Goal: Task Accomplishment & Management: Use online tool/utility

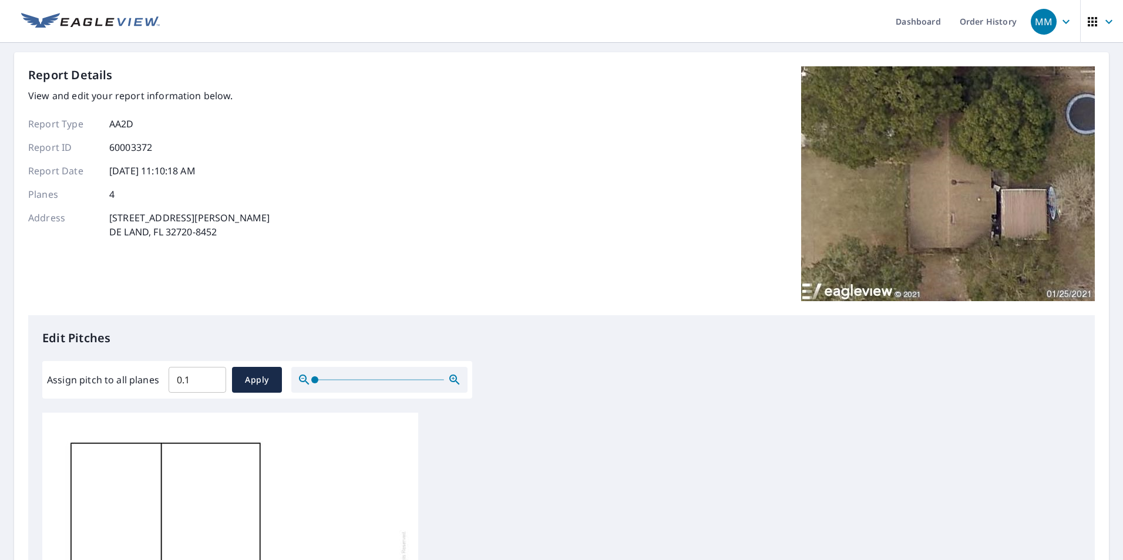
click at [209, 374] on input "0.1" at bounding box center [198, 380] width 58 height 33
drag, startPoint x: 214, startPoint y: 377, endPoint x: 61, endPoint y: 377, distance: 152.7
click at [169, 377] on input "0.4" at bounding box center [198, 380] width 58 height 33
click at [185, 379] on input "0.4" at bounding box center [198, 380] width 58 height 33
drag, startPoint x: 132, startPoint y: 381, endPoint x: 75, endPoint y: 381, distance: 57.0
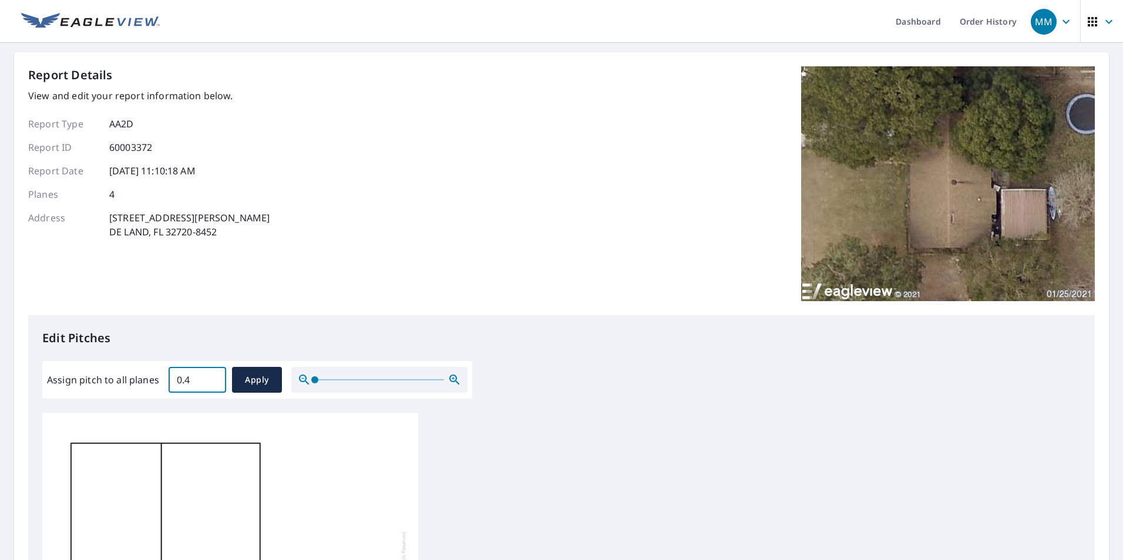
click at [75, 381] on div "Assign pitch to all planes 0.4 ​ Apply" at bounding box center [257, 380] width 421 height 26
type input "4"
click at [254, 379] on span "Apply" at bounding box center [256, 380] width 31 height 15
type input "4"
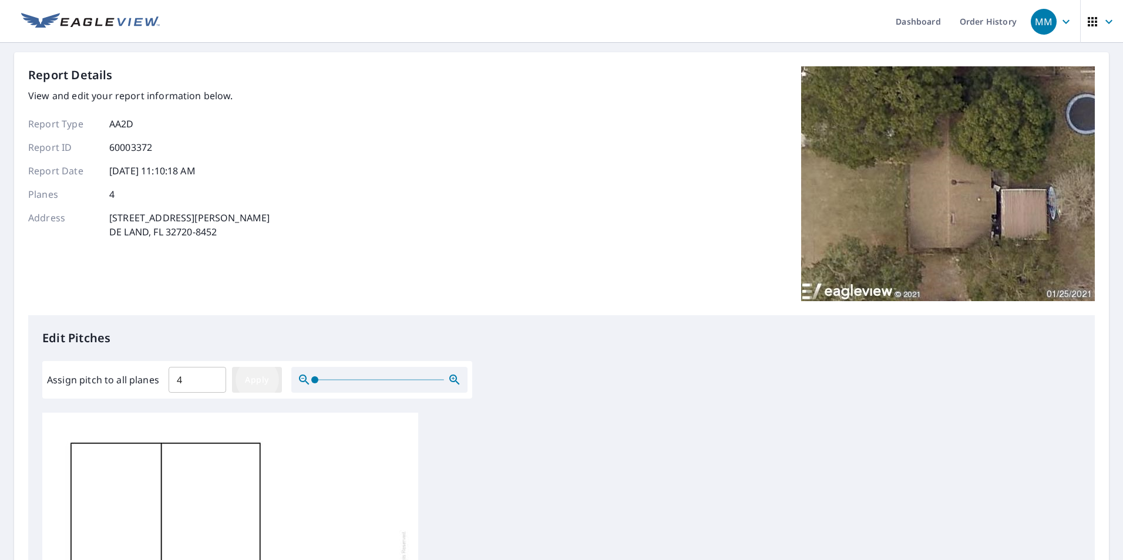
type input "4"
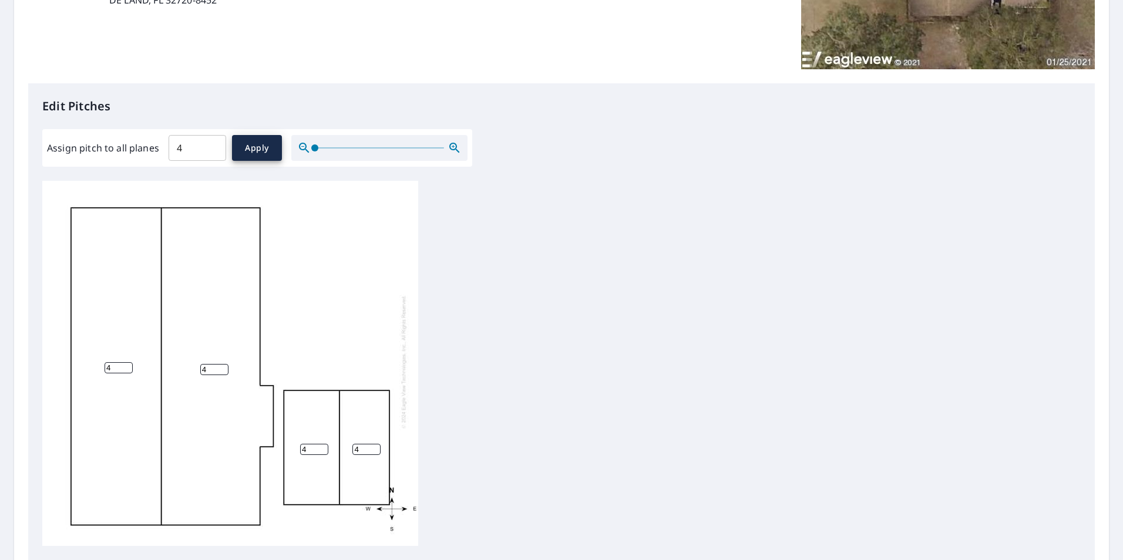
scroll to position [369, 0]
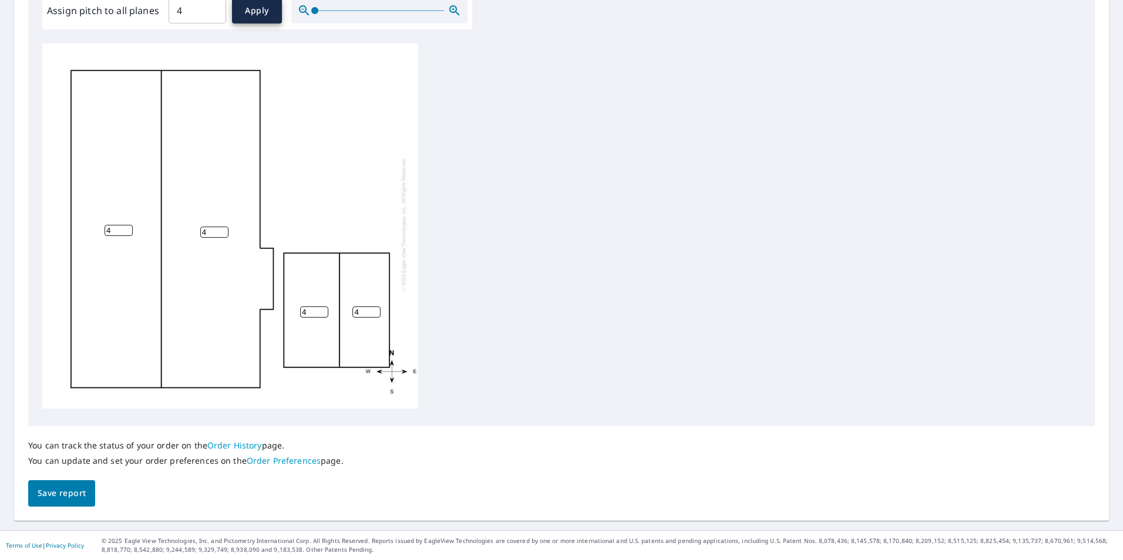
click at [68, 497] on span "Save report" at bounding box center [62, 493] width 48 height 15
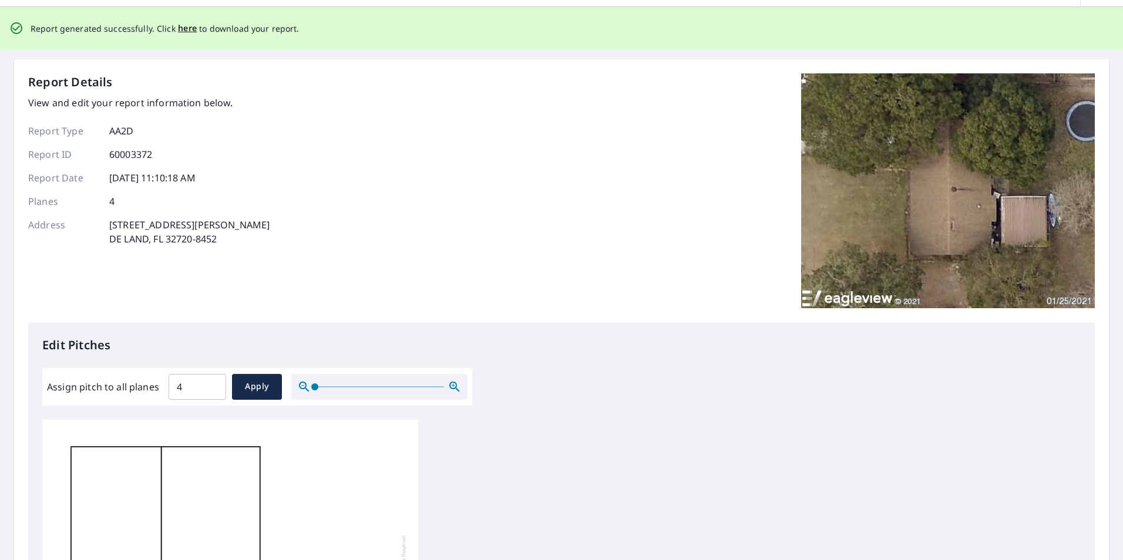
scroll to position [0, 0]
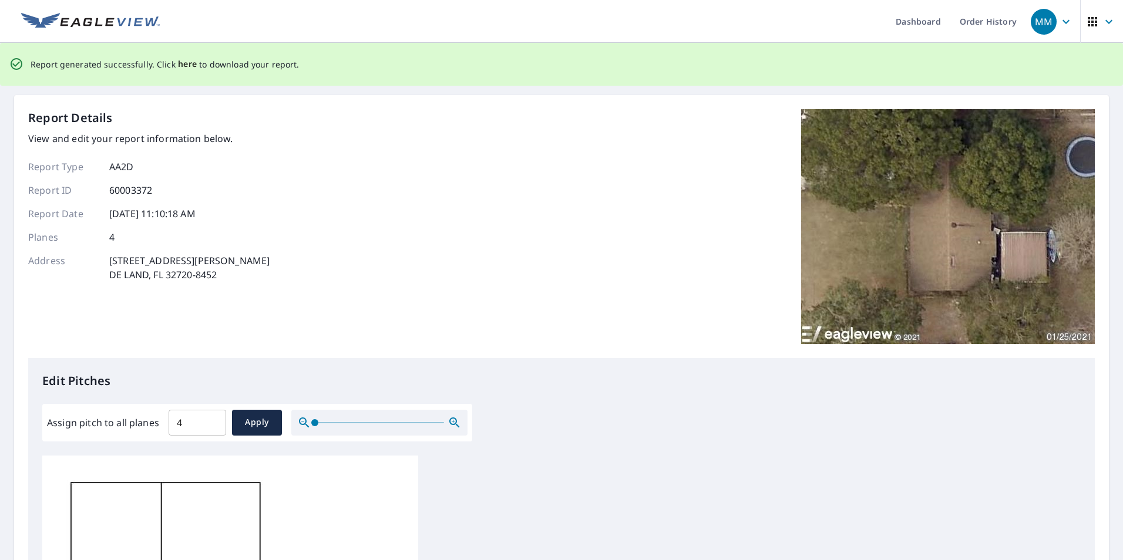
click at [186, 62] on span "here" at bounding box center [187, 64] width 19 height 15
